Goal: Task Accomplishment & Management: Complete application form

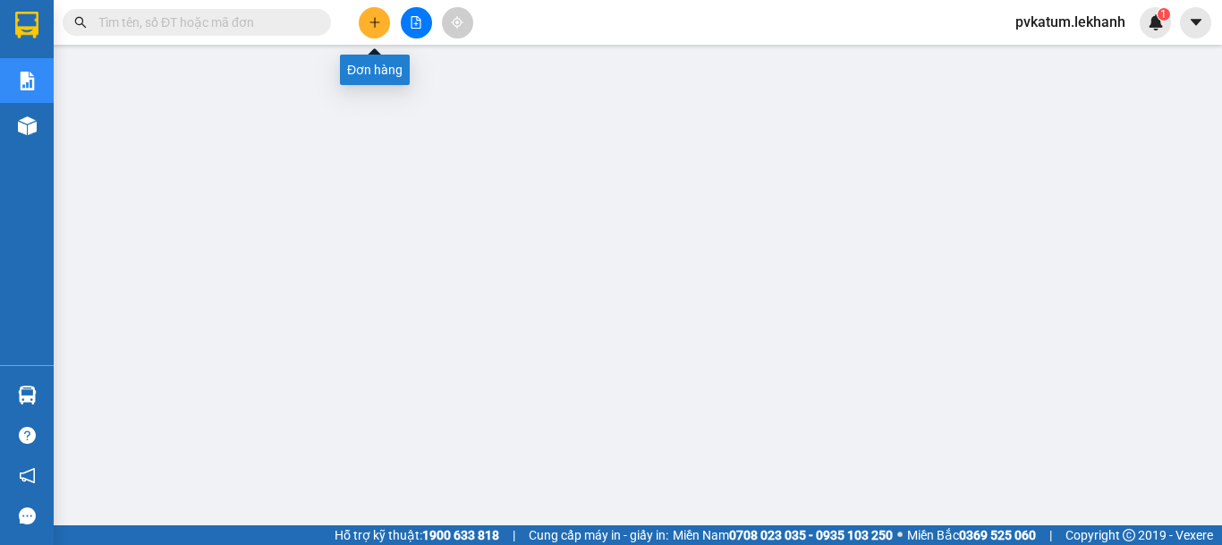
click at [369, 18] on icon "plus" at bounding box center [375, 22] width 13 height 13
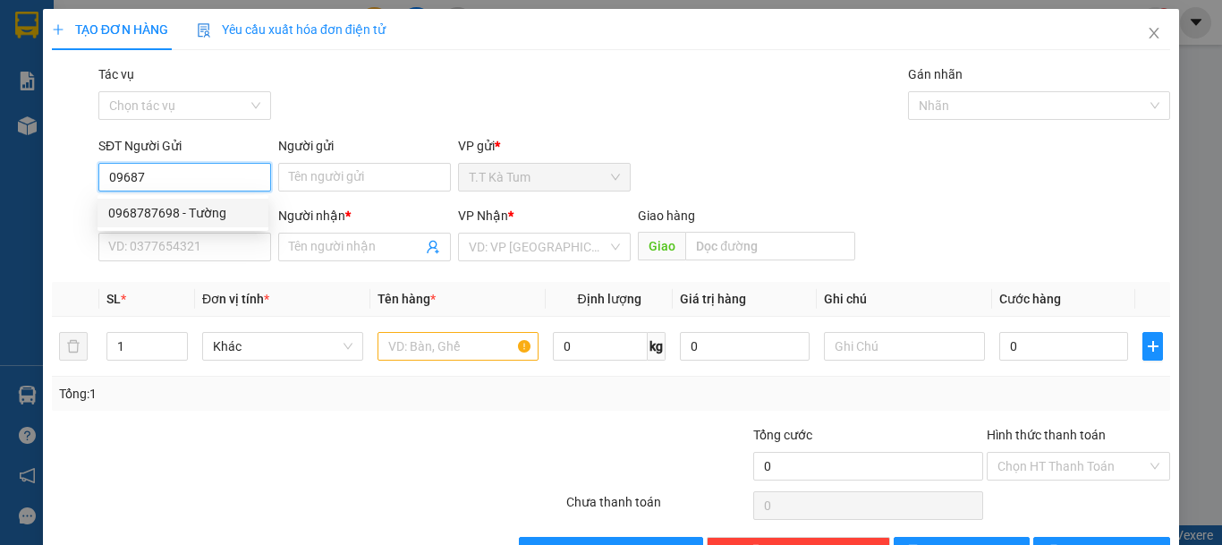
click at [196, 206] on div "0968787698 - Tường" at bounding box center [182, 213] width 149 height 20
type input "0968787698"
type input "Tường"
type input "0903739427"
type input "cô loan"
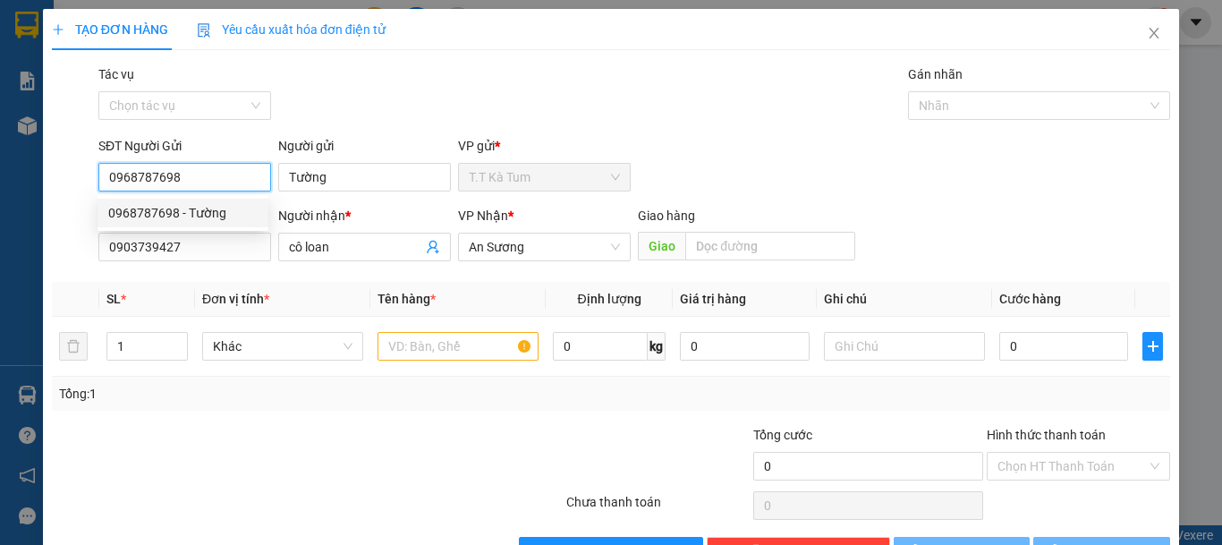
type input "50.000"
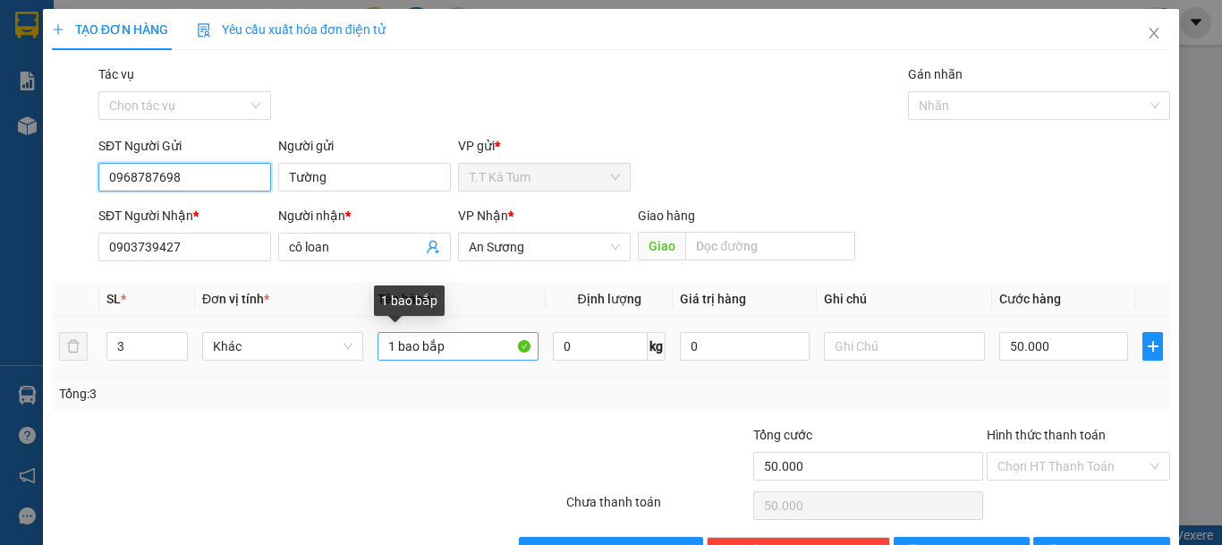
type input "0968787698"
click at [445, 346] on input "1 bao bắp" at bounding box center [458, 346] width 161 height 29
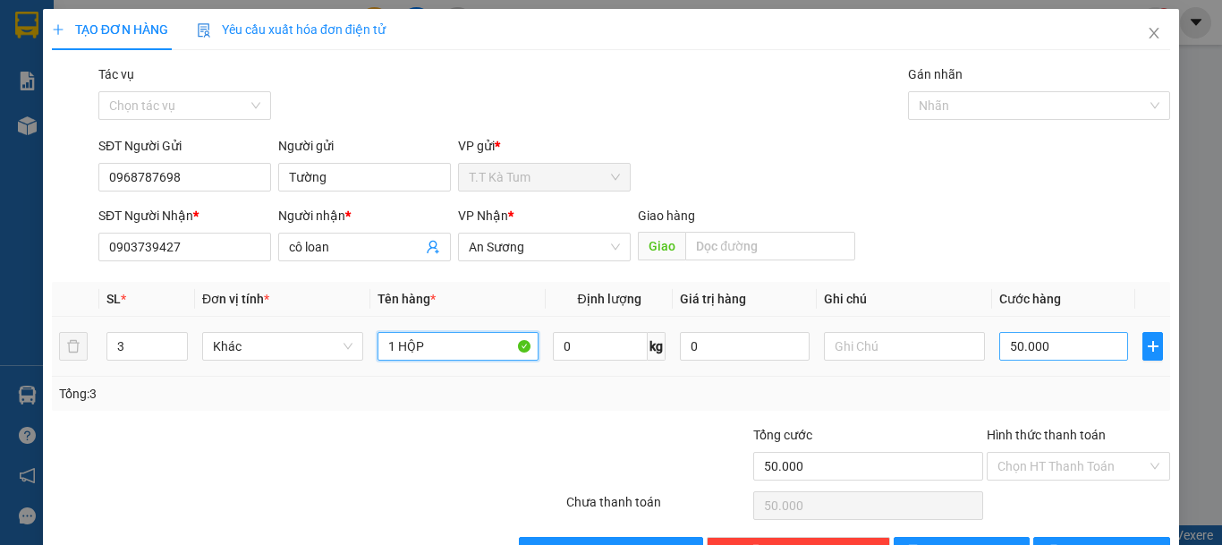
type input "1 HỘP"
click at [1074, 351] on input "50.000" at bounding box center [1063, 346] width 129 height 29
type input "3"
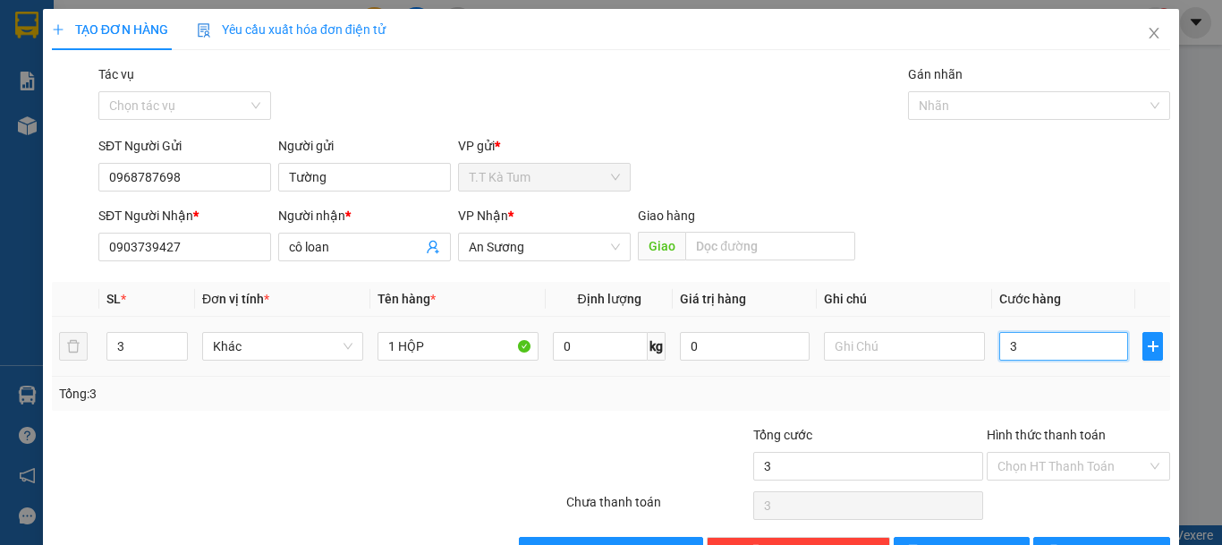
type input "30"
type input "300"
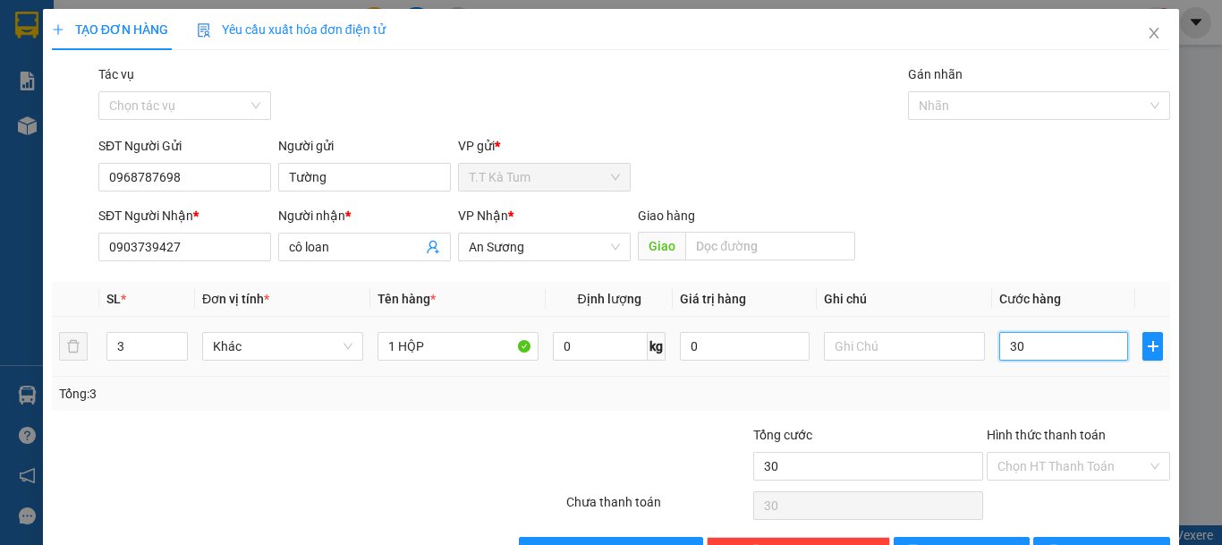
type input "300"
type input "3.000"
type input "30.000"
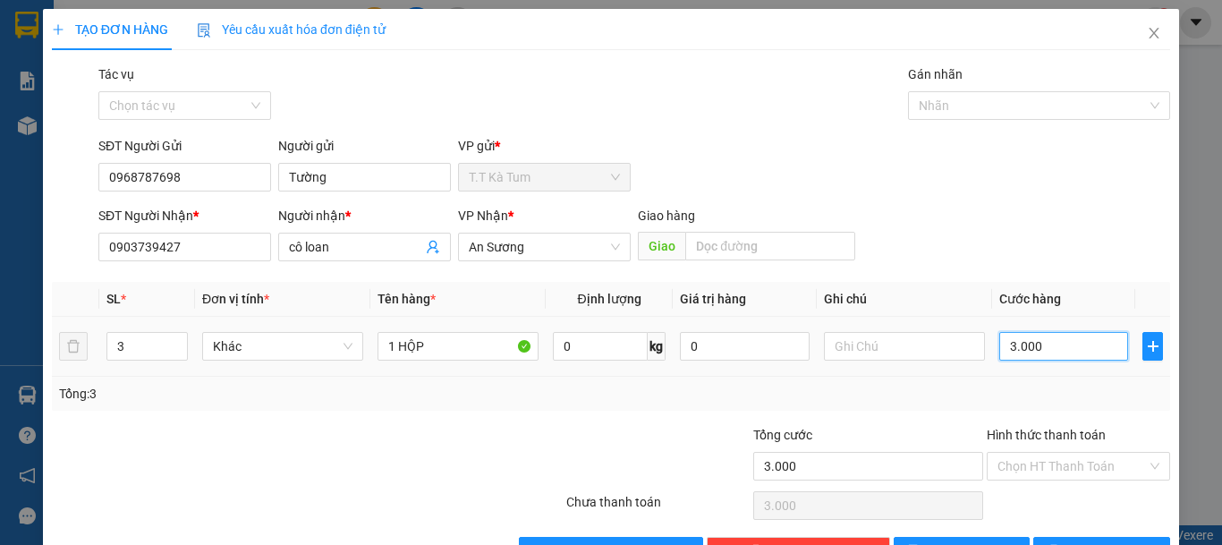
type input "30.000"
click at [173, 353] on span "down" at bounding box center [178, 352] width 11 height 11
type input "1"
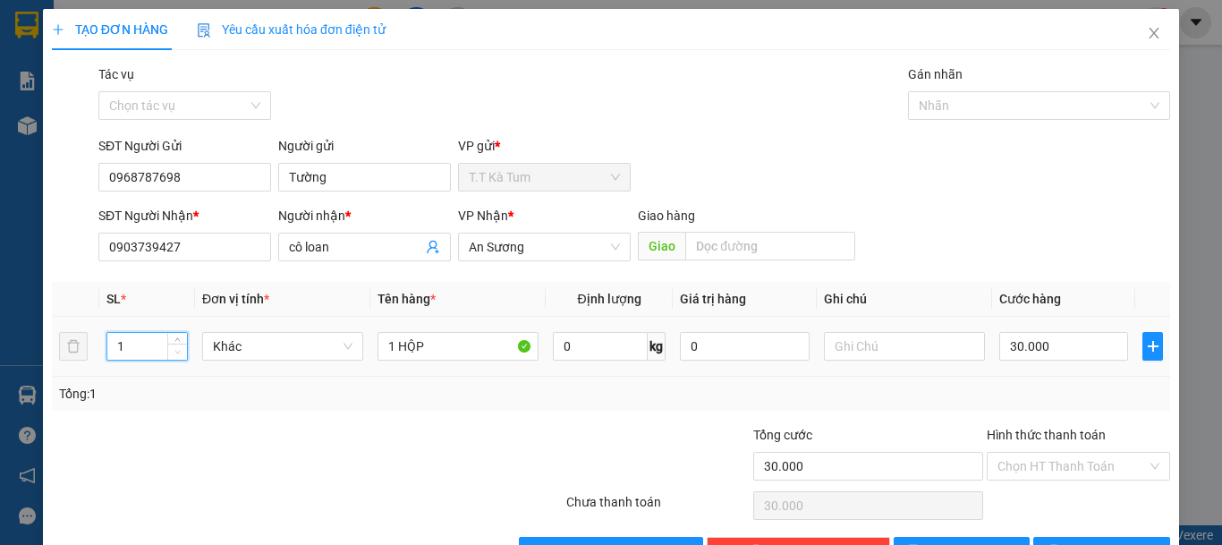
click at [174, 349] on icon "down" at bounding box center [177, 352] width 6 height 6
click at [1054, 468] on input "Hình thức thanh toán" at bounding box center [1072, 466] width 149 height 27
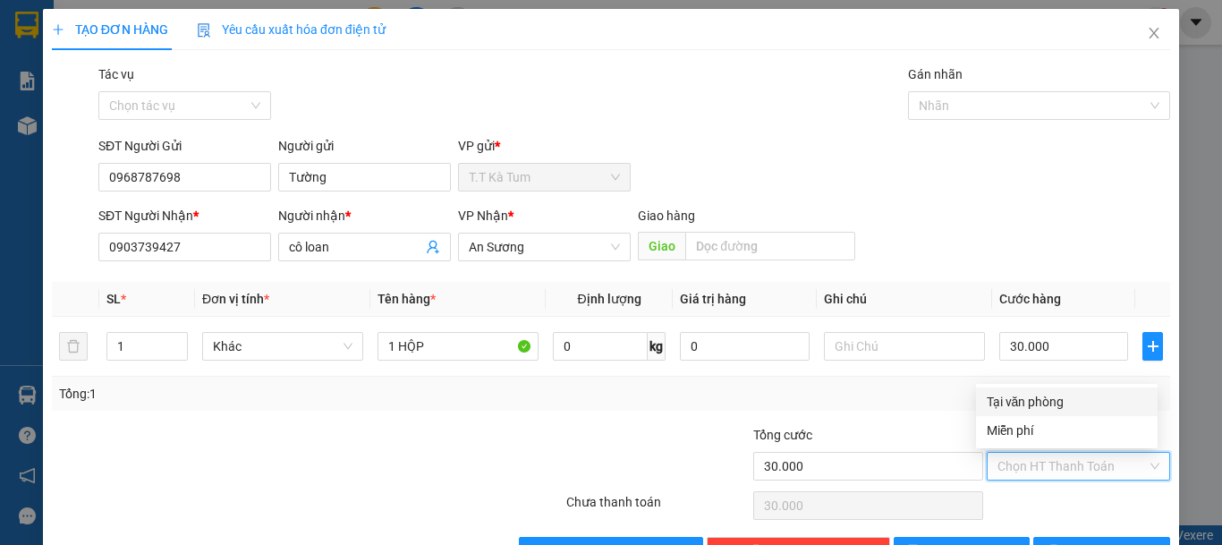
click at [1023, 402] on div "Tại văn phòng" at bounding box center [1067, 402] width 160 height 20
type input "0"
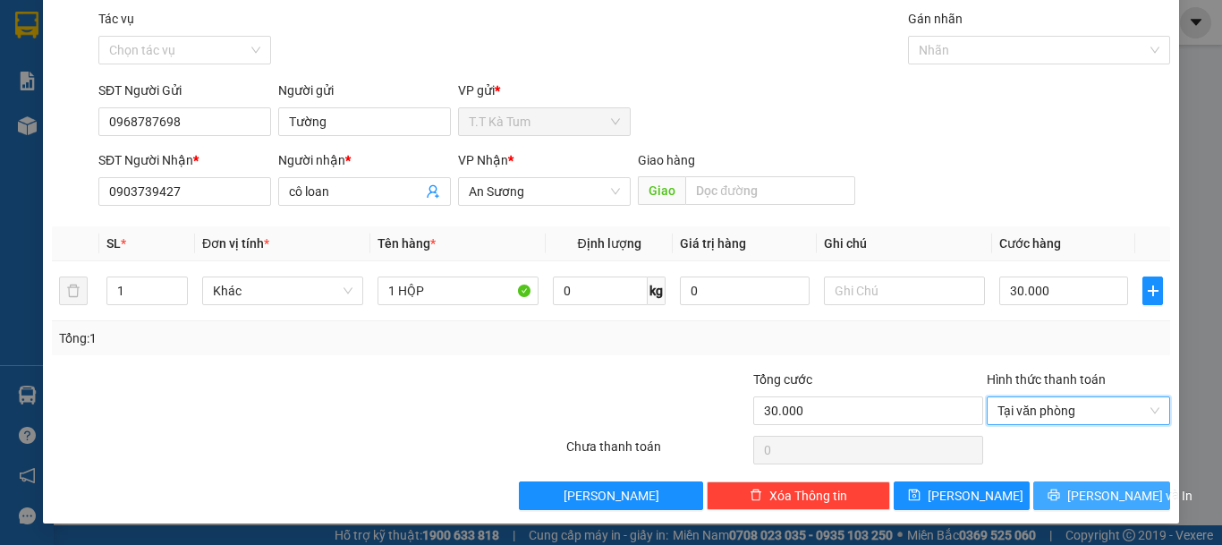
click at [1084, 498] on span "[PERSON_NAME] và In" at bounding box center [1129, 496] width 125 height 20
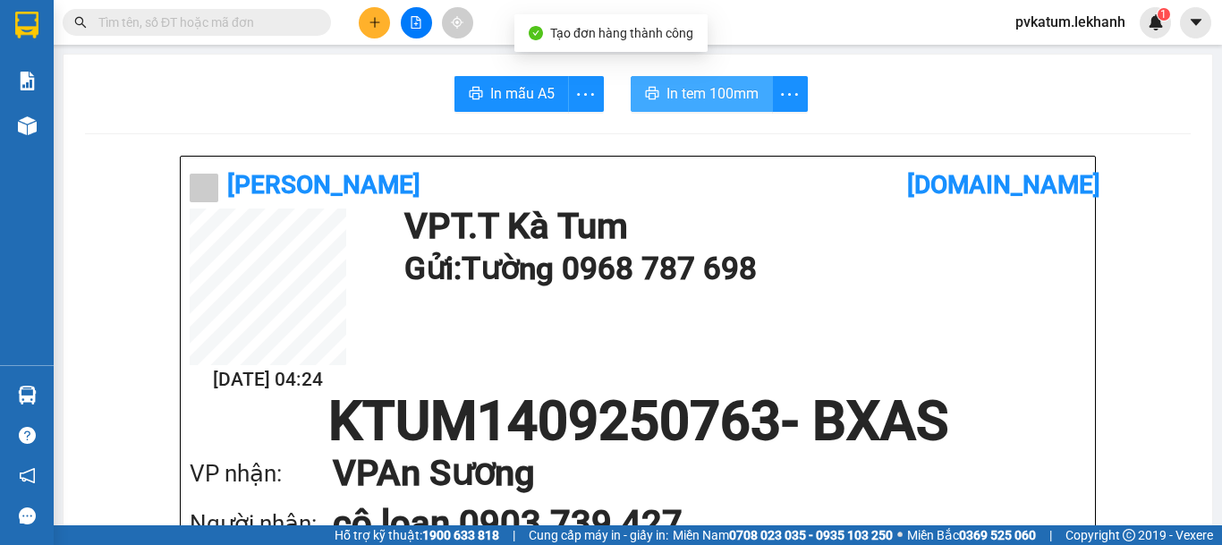
click at [705, 87] on span "In tem 100mm" at bounding box center [712, 93] width 92 height 22
